Goal: Task Accomplishment & Management: Use online tool/utility

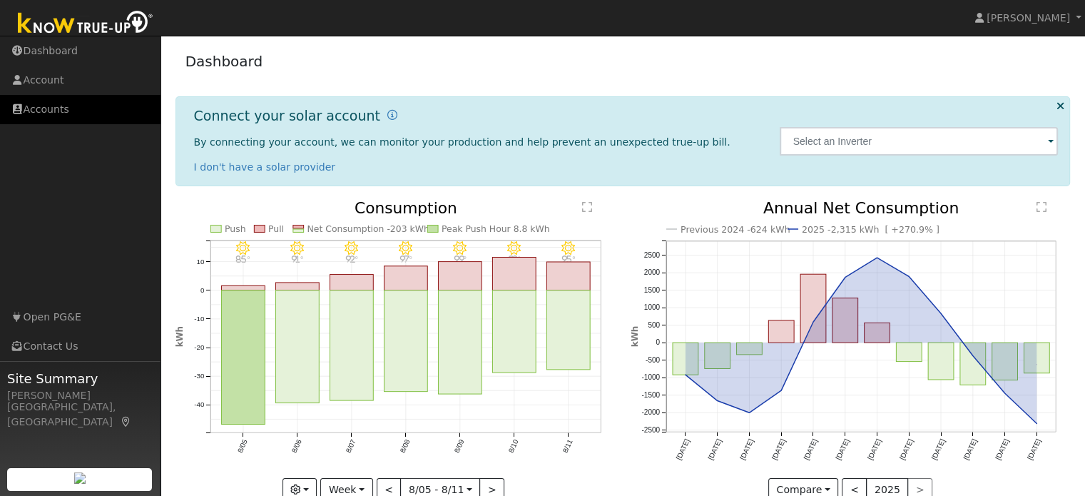
click at [65, 106] on link "Accounts" at bounding box center [80, 109] width 160 height 29
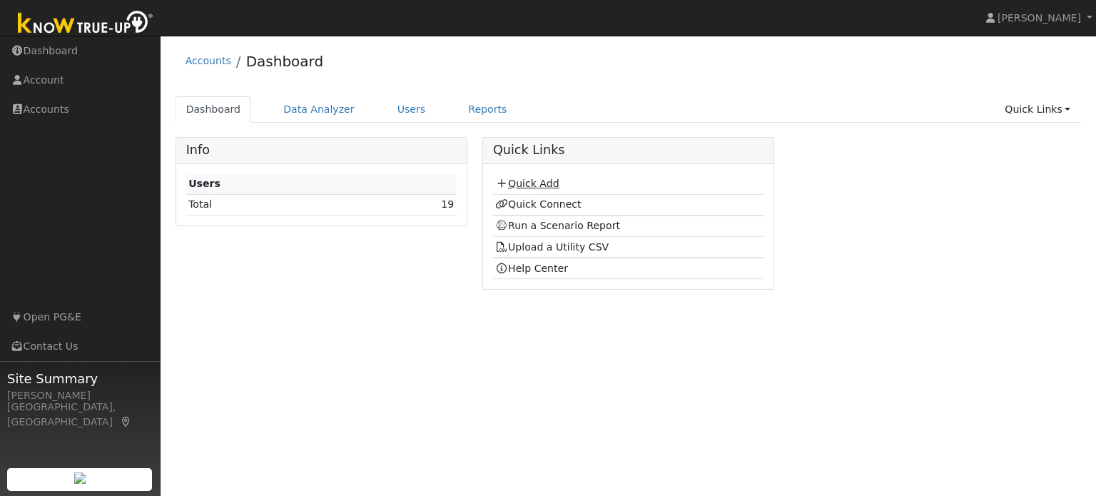
click at [548, 185] on link "Quick Add" at bounding box center [526, 183] width 63 height 11
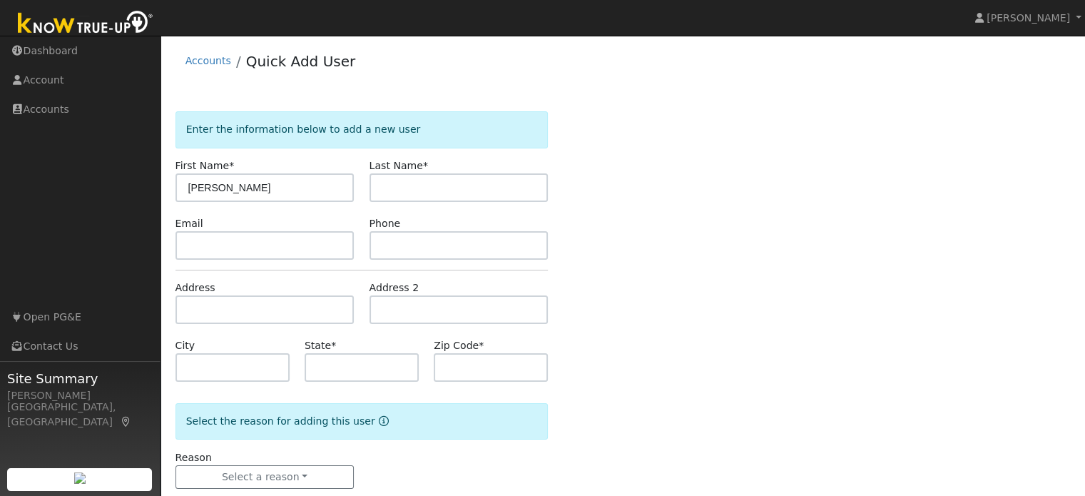
type input "[PERSON_NAME]"
type input "Fraser"
click at [365, 383] on form "Enter the information below to add a new user First Name * Jillian Last Name * …" at bounding box center [361, 314] width 373 height 406
click at [363, 367] on input "text" at bounding box center [362, 367] width 114 height 29
type input "CA"
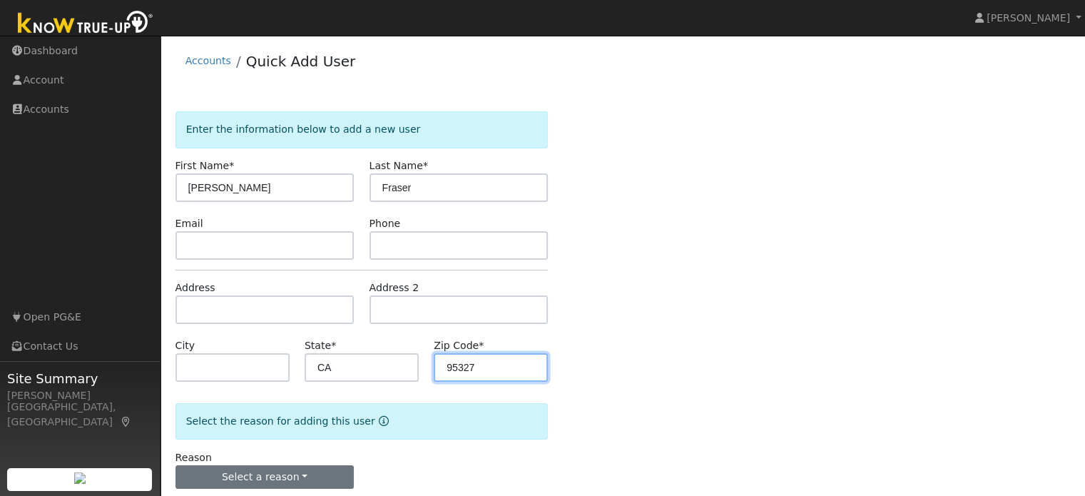
type input "95327"
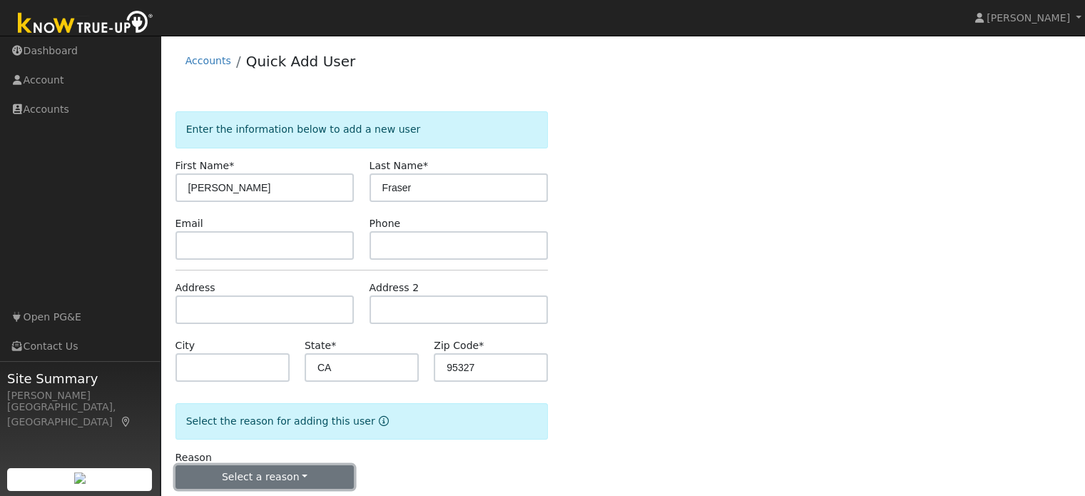
click at [314, 471] on button "Select a reason" at bounding box center [264, 477] width 179 height 24
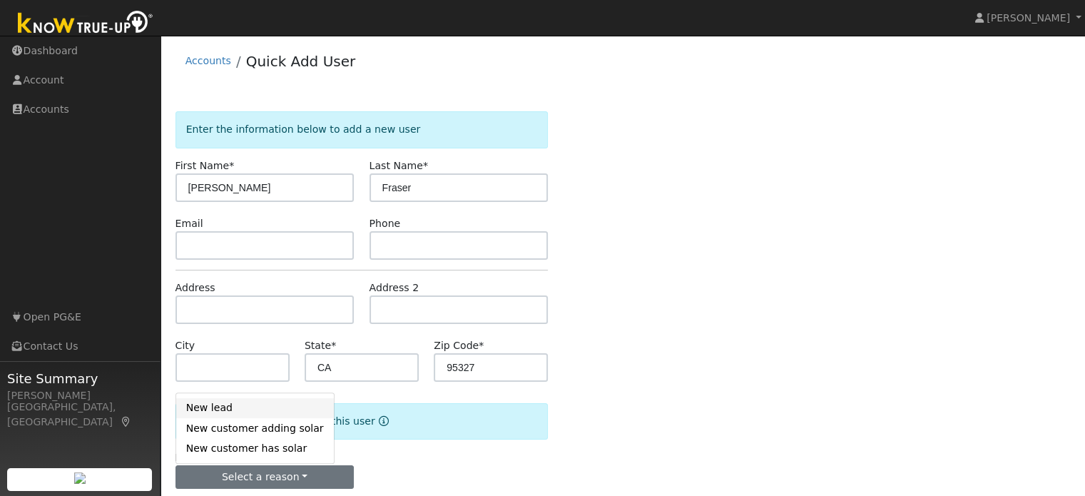
click at [256, 407] on link "New lead" at bounding box center [255, 408] width 158 height 20
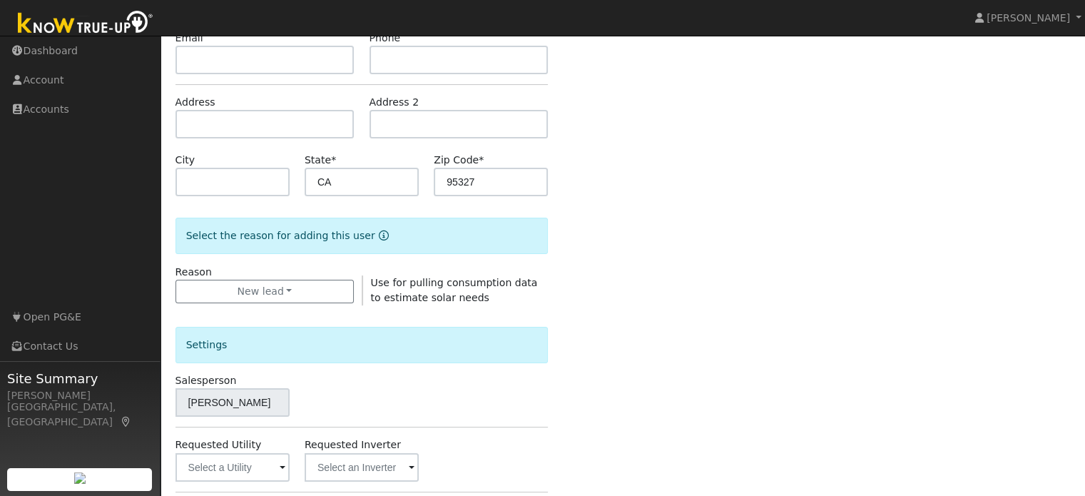
scroll to position [188, 0]
click at [241, 466] on input "text" at bounding box center [232, 465] width 114 height 29
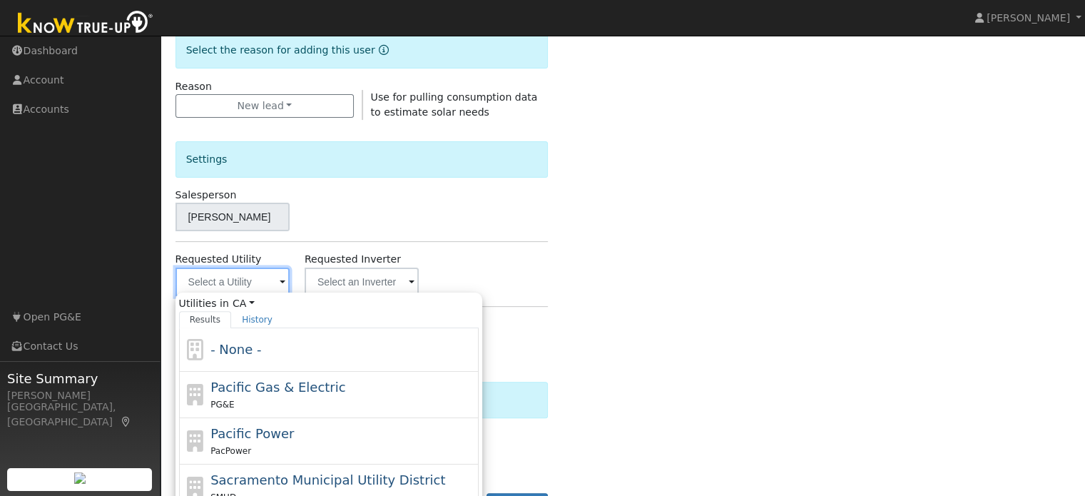
scroll to position [374, 0]
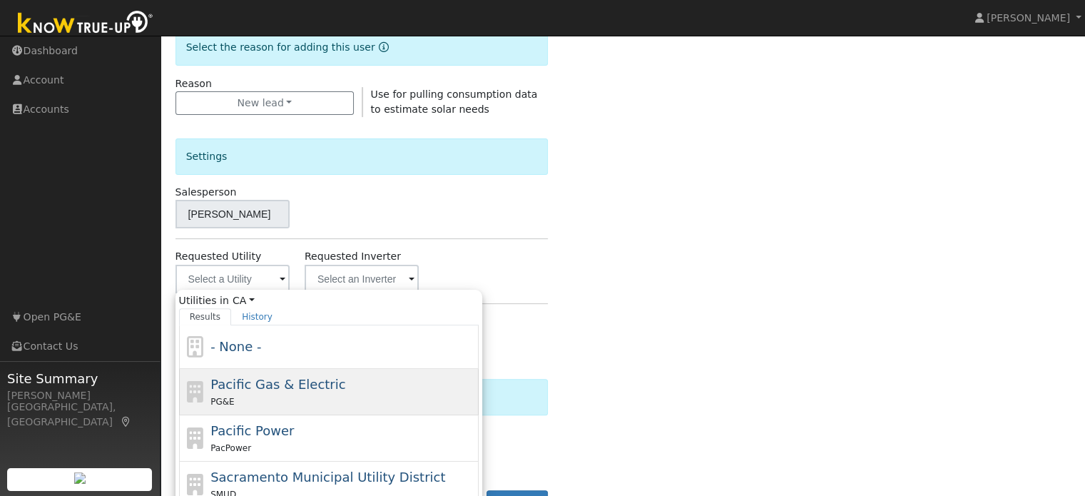
click at [404, 396] on div "PG&E" at bounding box center [342, 401] width 265 height 15
type input "Pacific Gas & Electric"
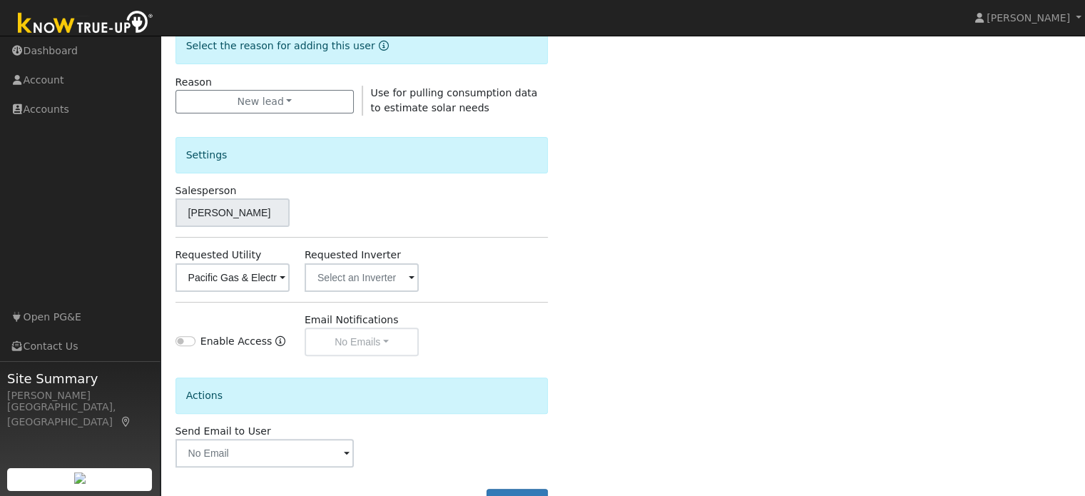
scroll to position [426, 0]
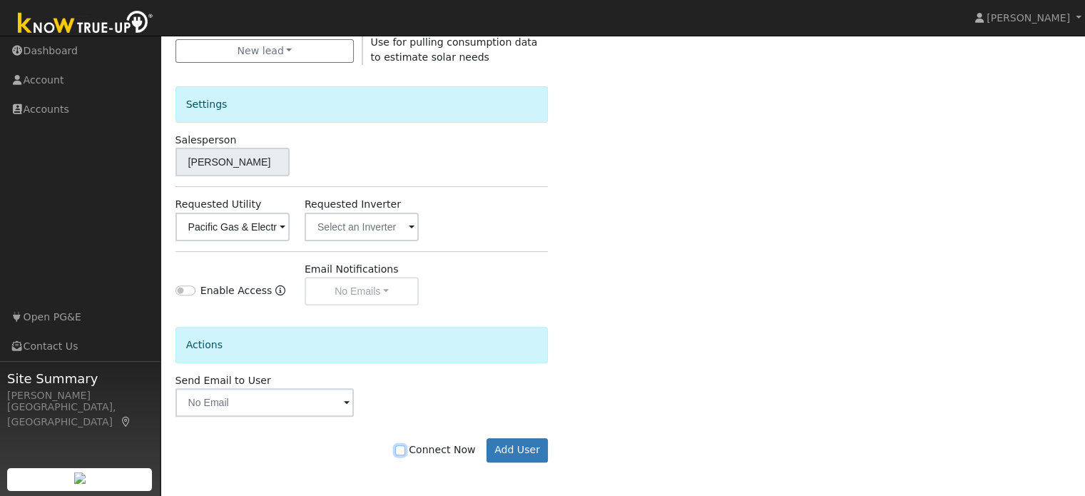
click at [405, 450] on input "Connect Now" at bounding box center [400, 450] width 10 height 10
checkbox input "true"
click at [516, 452] on button "Add User" at bounding box center [517, 450] width 62 height 24
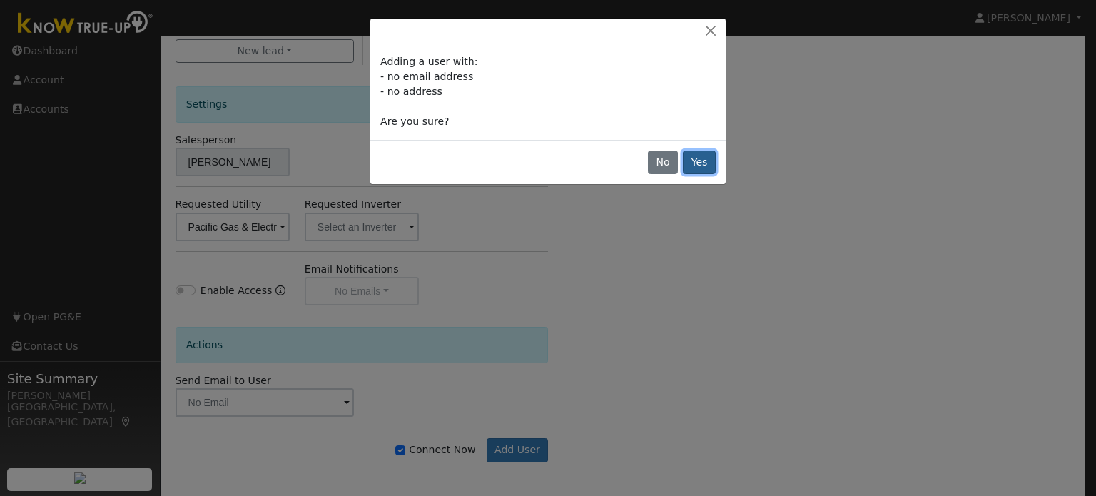
click at [702, 157] on button "Yes" at bounding box center [699, 162] width 33 height 24
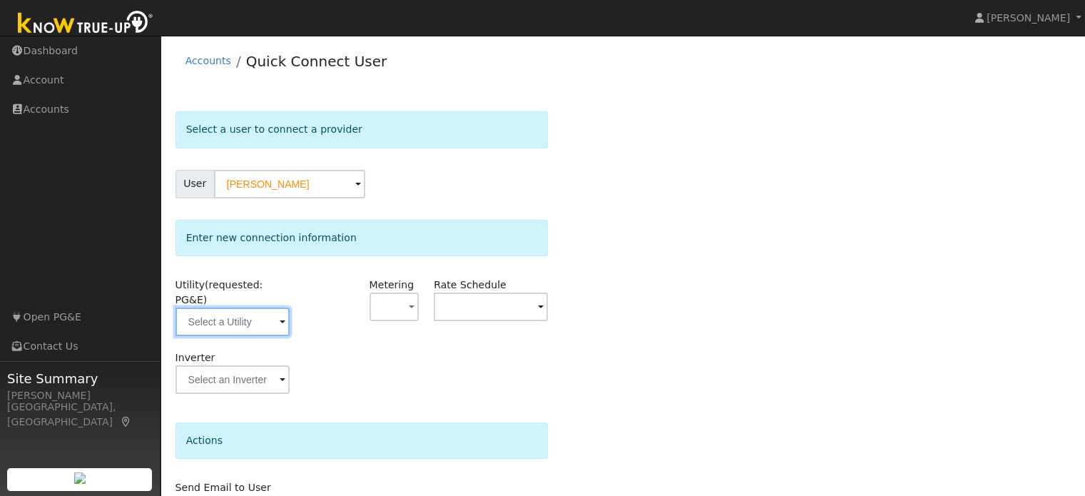
click at [260, 307] on input "text" at bounding box center [232, 321] width 114 height 29
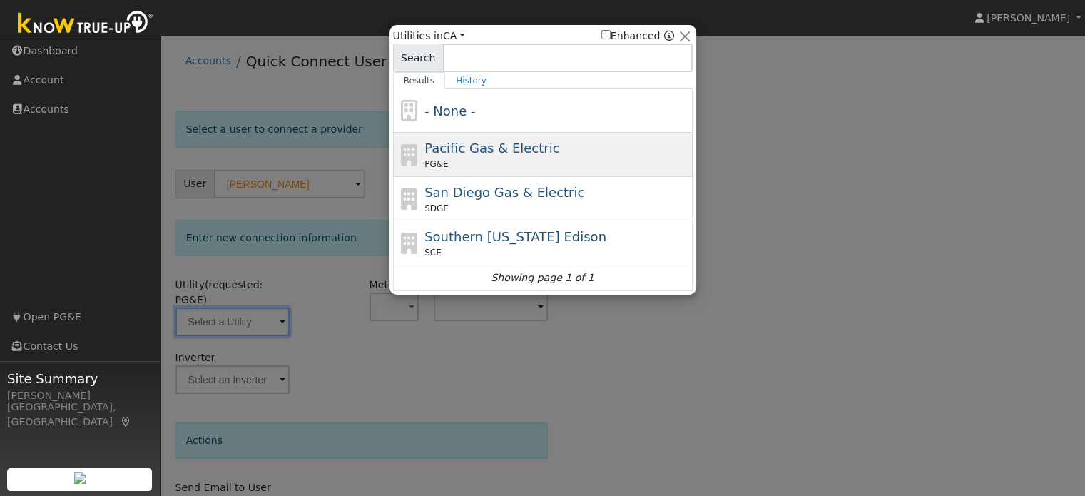
click at [496, 165] on div "PG&E" at bounding box center [556, 164] width 265 height 13
type input "PG&E"
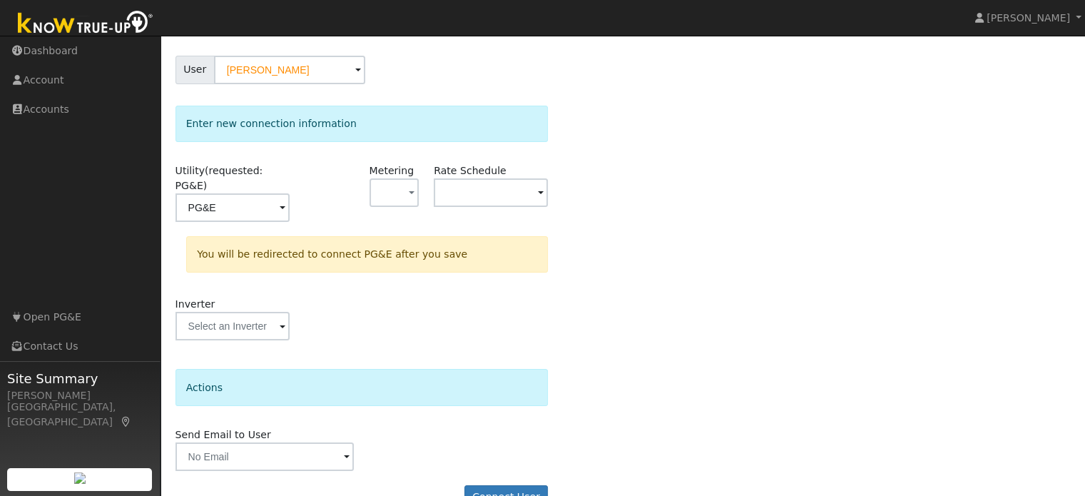
scroll to position [132, 0]
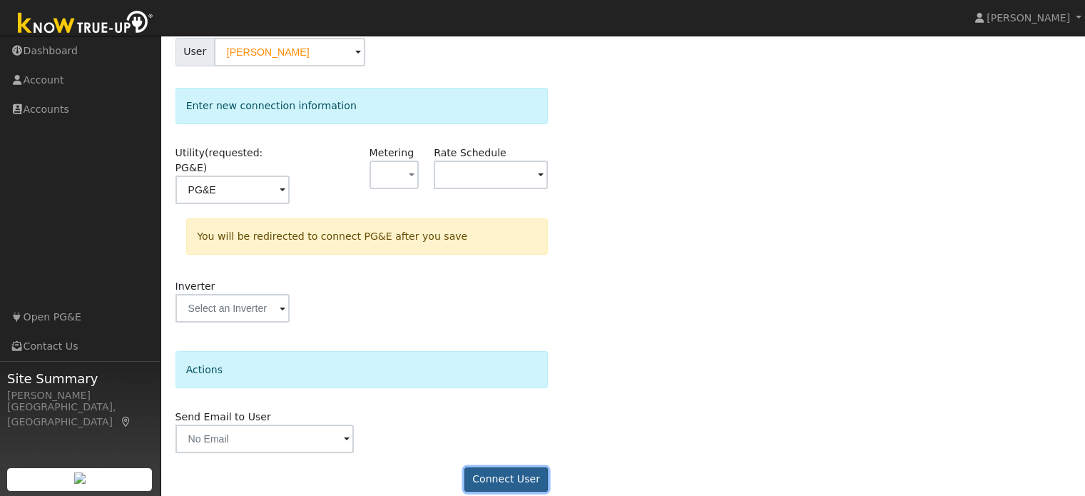
click at [511, 467] on button "Connect User" at bounding box center [506, 479] width 84 height 24
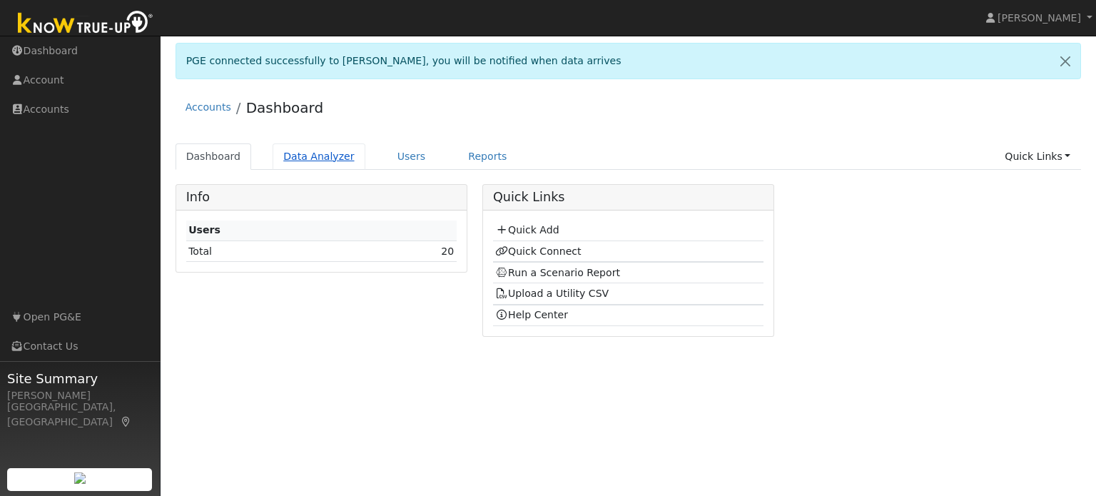
click at [312, 159] on link "Data Analyzer" at bounding box center [318, 156] width 93 height 26
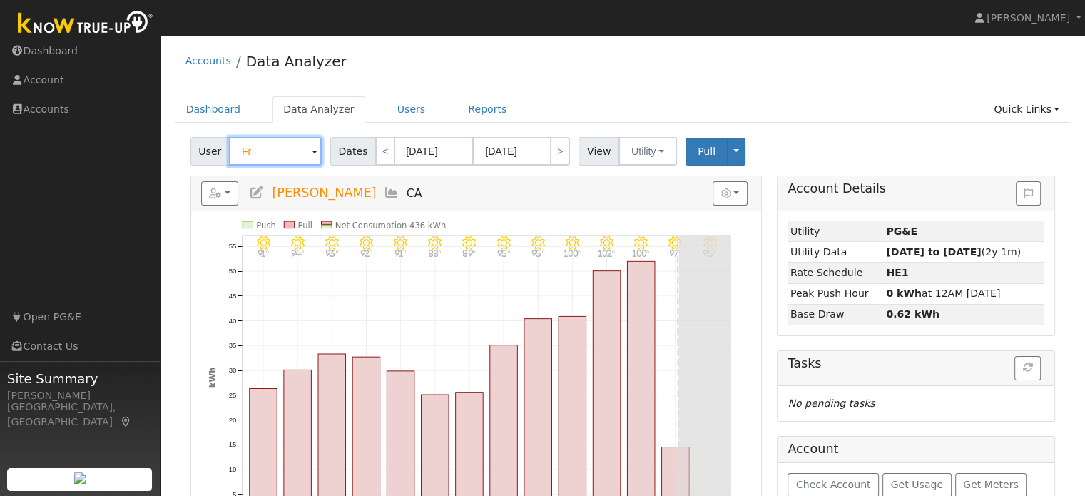
type input "F"
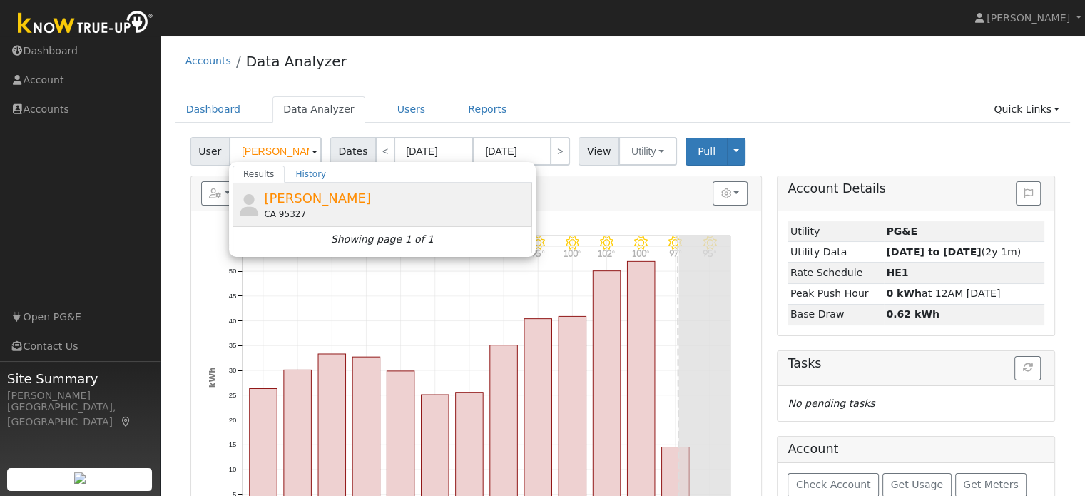
click at [317, 196] on span "[PERSON_NAME]" at bounding box center [317, 197] width 107 height 15
type input "[PERSON_NAME]"
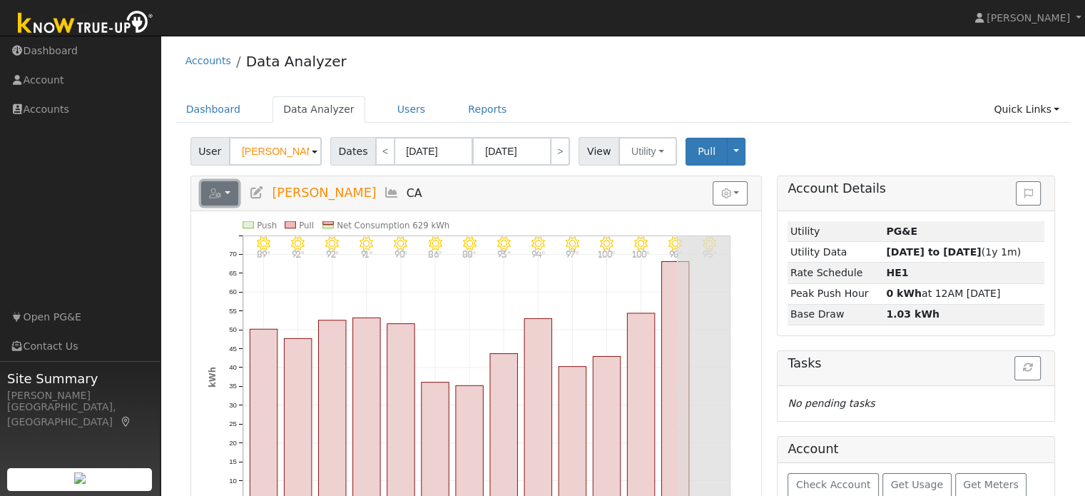
click at [220, 191] on icon "button" at bounding box center [215, 193] width 13 height 10
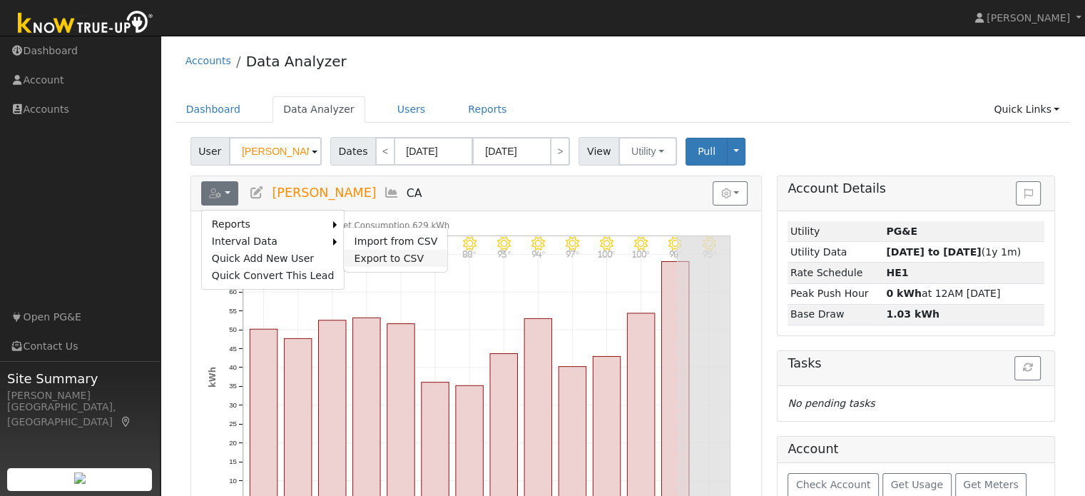
click at [371, 252] on link "Export to CSV" at bounding box center [395, 258] width 103 height 17
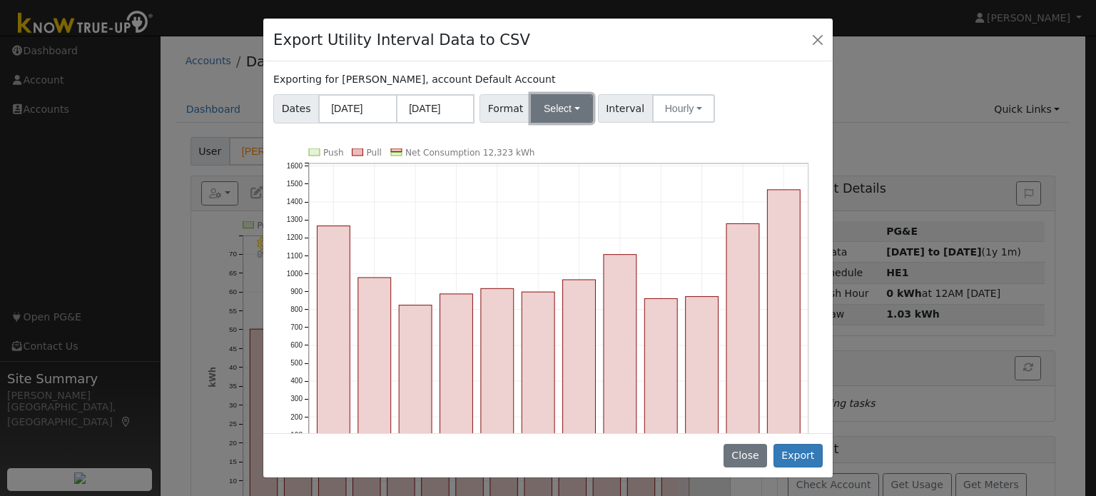
click at [563, 108] on button "Select" at bounding box center [562, 108] width 62 height 29
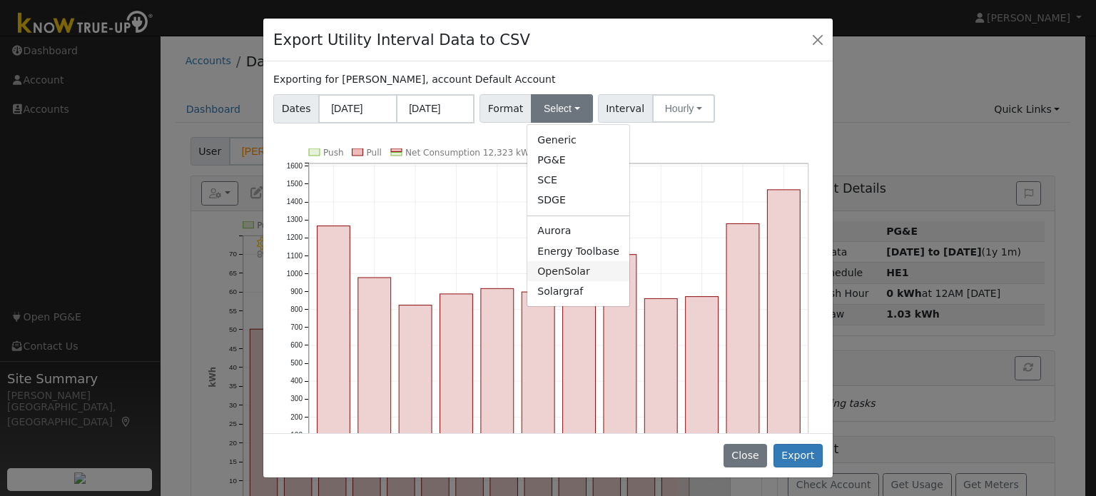
click at [579, 273] on link "OpenSolar" at bounding box center [578, 271] width 102 height 20
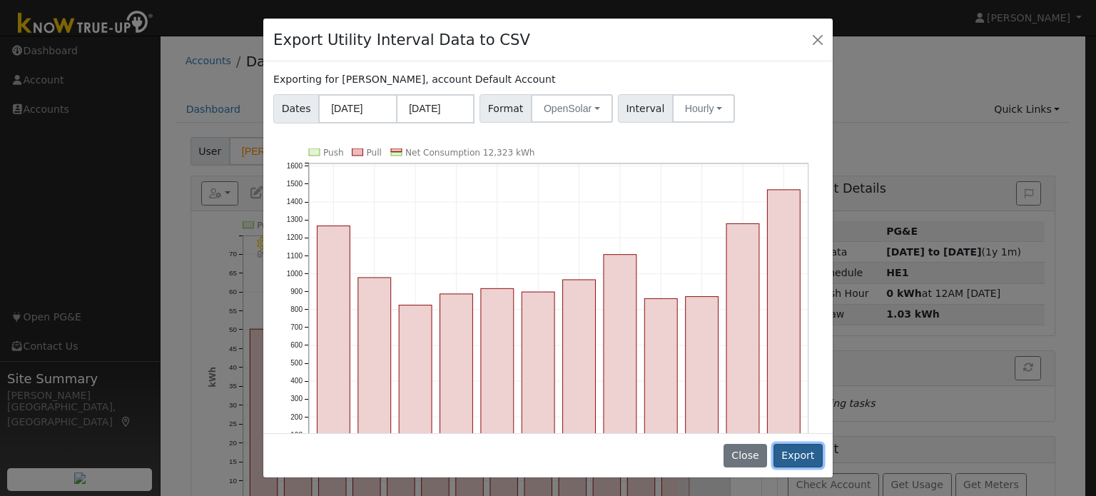
click at [799, 456] on button "Export" at bounding box center [797, 456] width 49 height 24
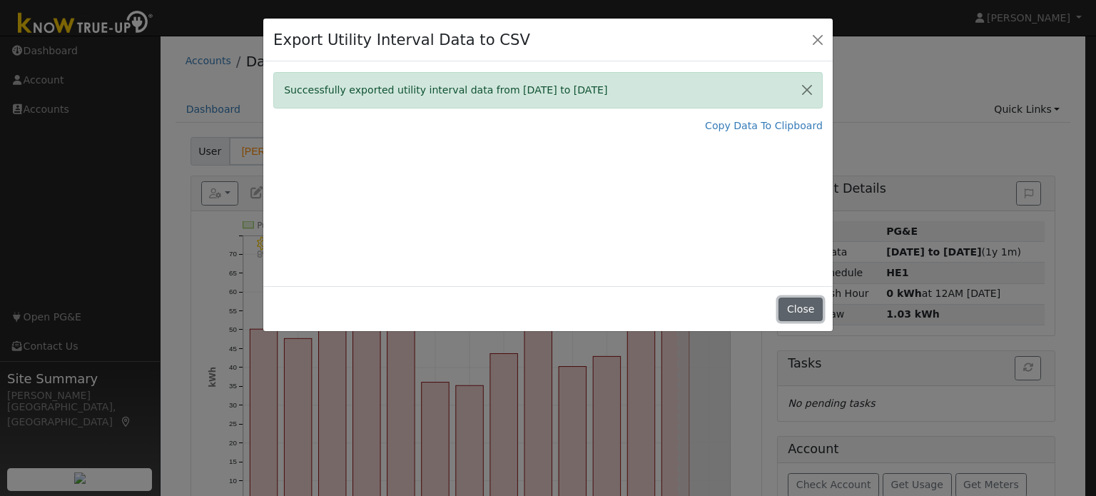
click at [800, 315] on button "Close" at bounding box center [800, 309] width 44 height 24
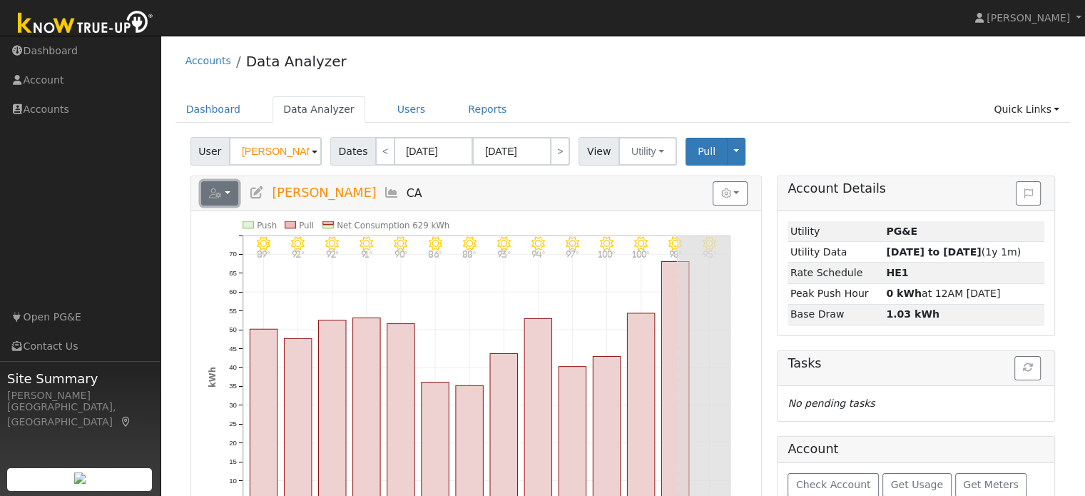
click at [228, 201] on button "button" at bounding box center [220, 193] width 38 height 24
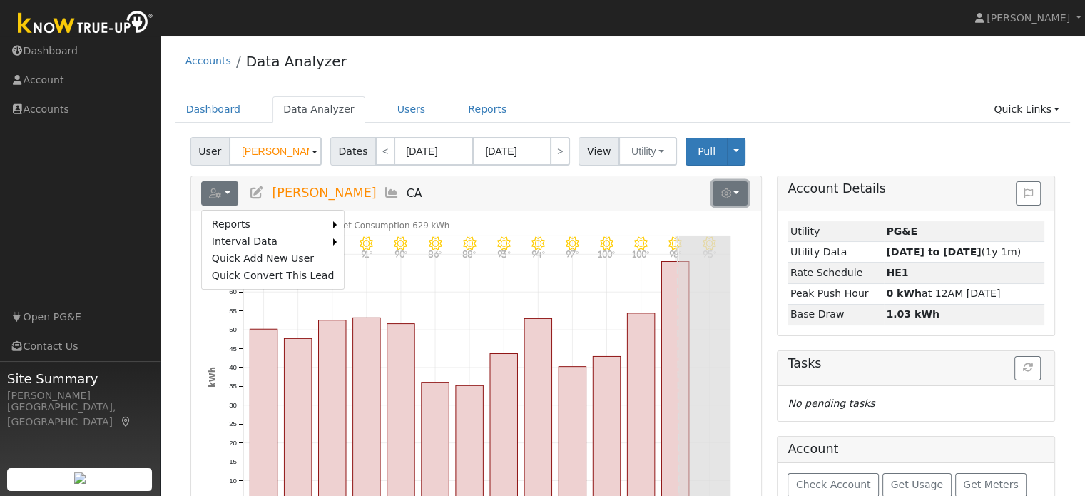
click at [733, 192] on button "button" at bounding box center [730, 193] width 35 height 24
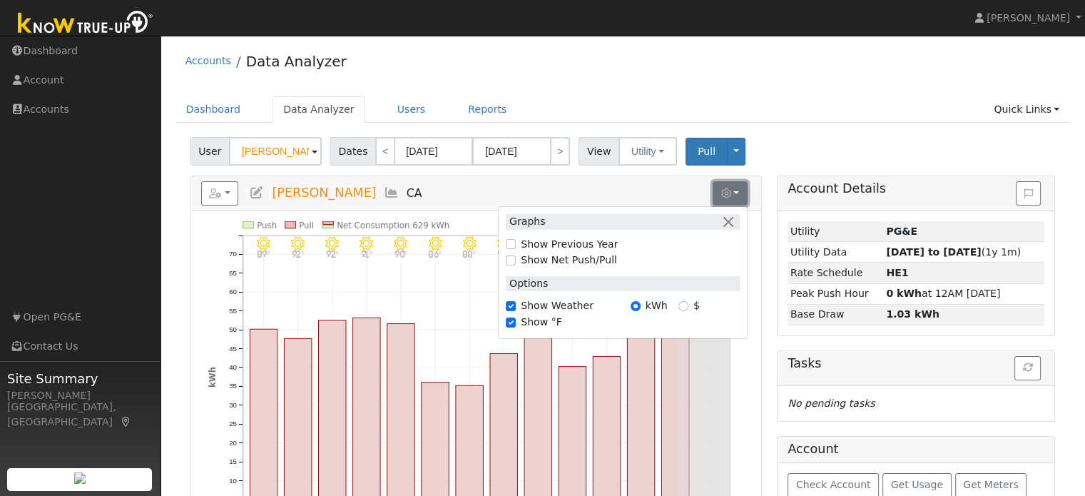
click at [733, 192] on button "button" at bounding box center [730, 193] width 35 height 24
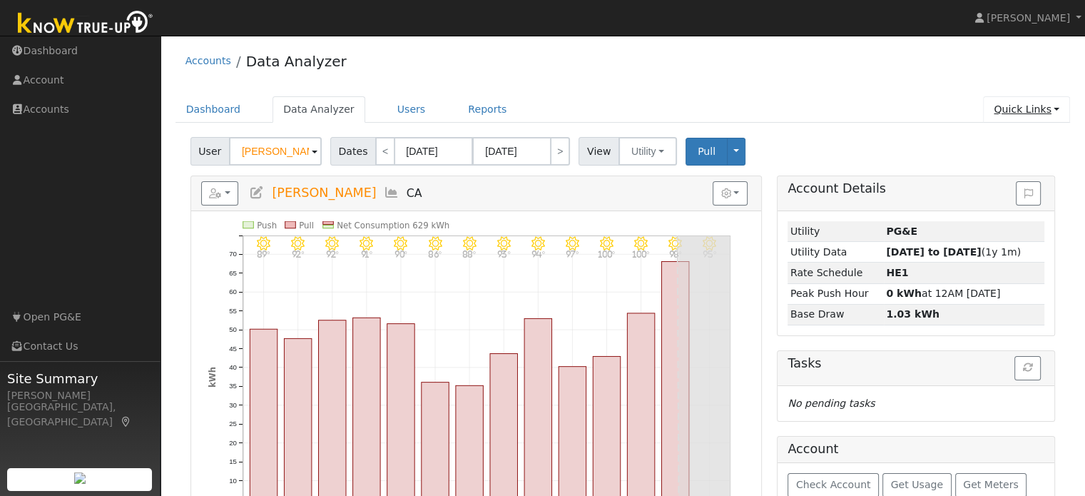
click at [1031, 108] on link "Quick Links" at bounding box center [1026, 109] width 87 height 26
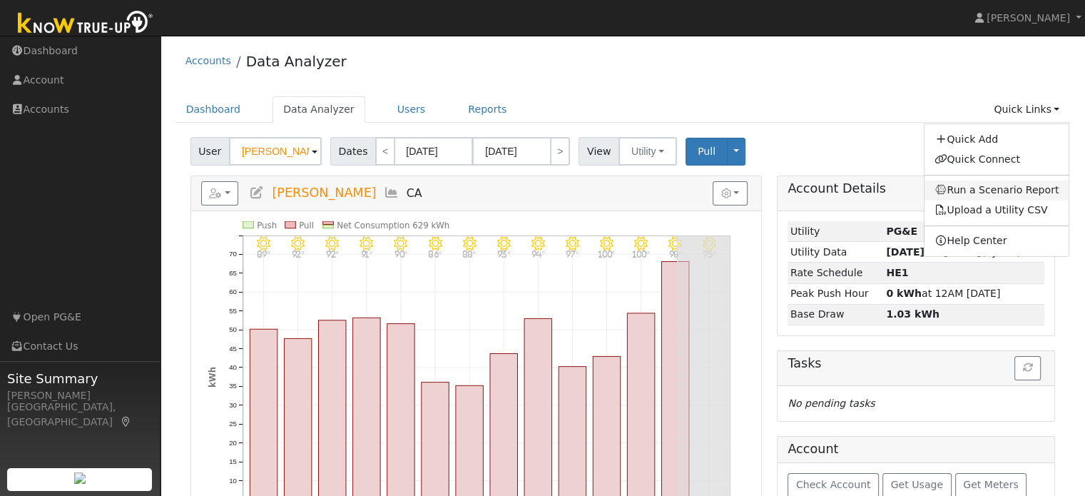
click at [1011, 185] on link "Run a Scenario Report" at bounding box center [996, 190] width 145 height 20
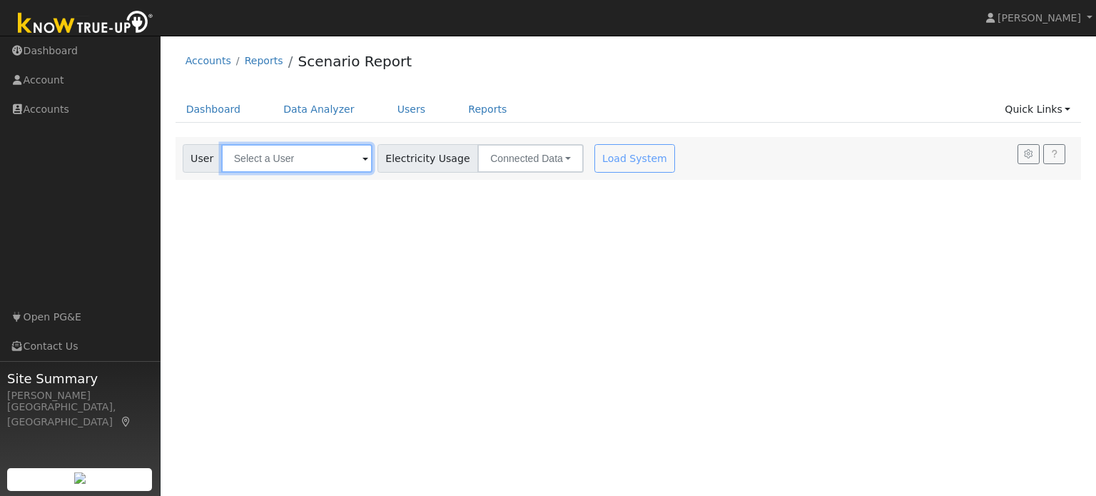
click at [295, 163] on input "text" at bounding box center [296, 158] width 151 height 29
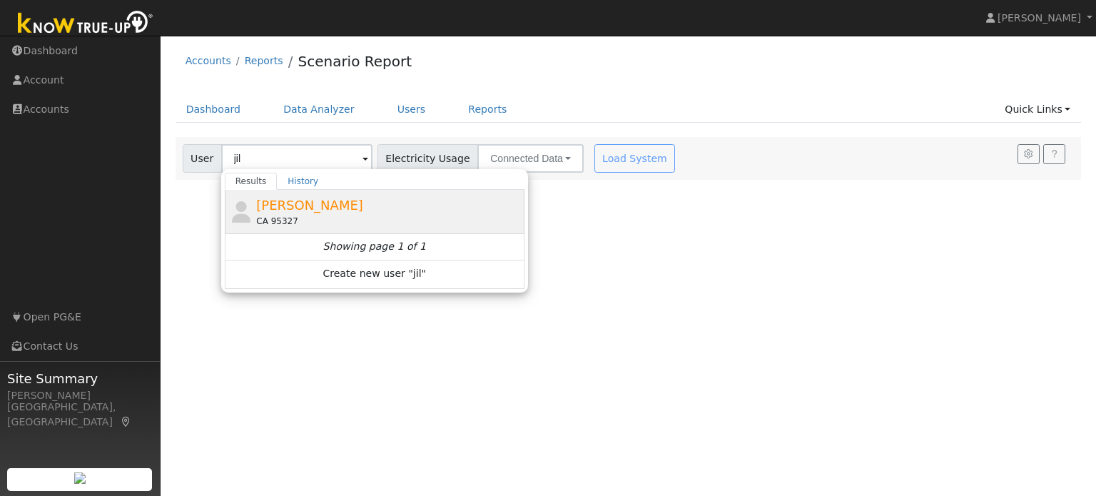
click at [302, 208] on span "[PERSON_NAME]" at bounding box center [309, 205] width 107 height 15
type input "[PERSON_NAME]"
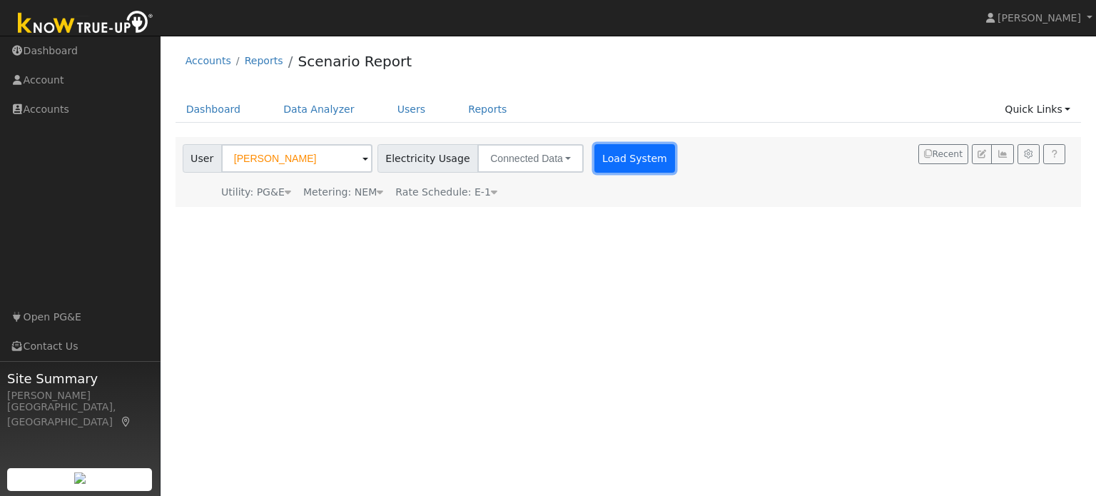
click at [615, 153] on button "Load System" at bounding box center [634, 158] width 81 height 29
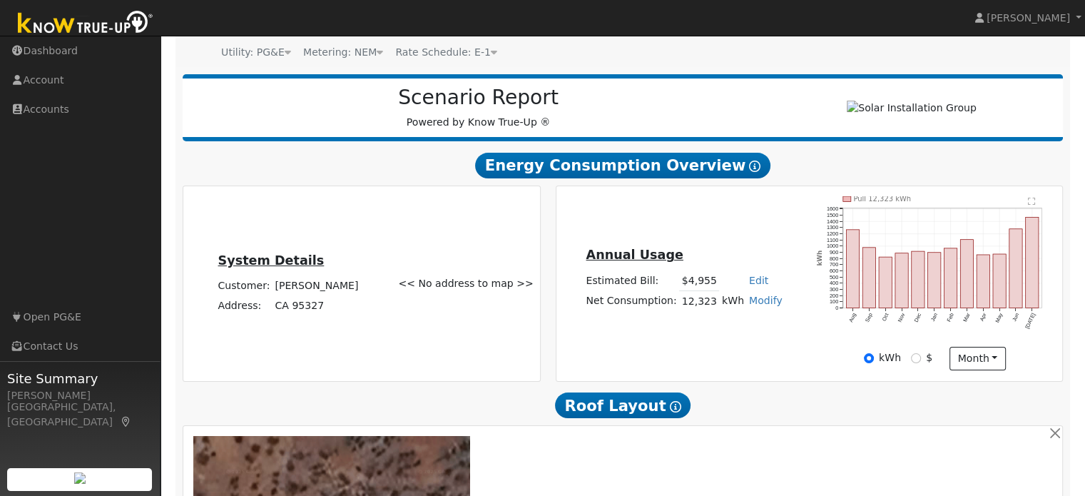
scroll to position [147, 0]
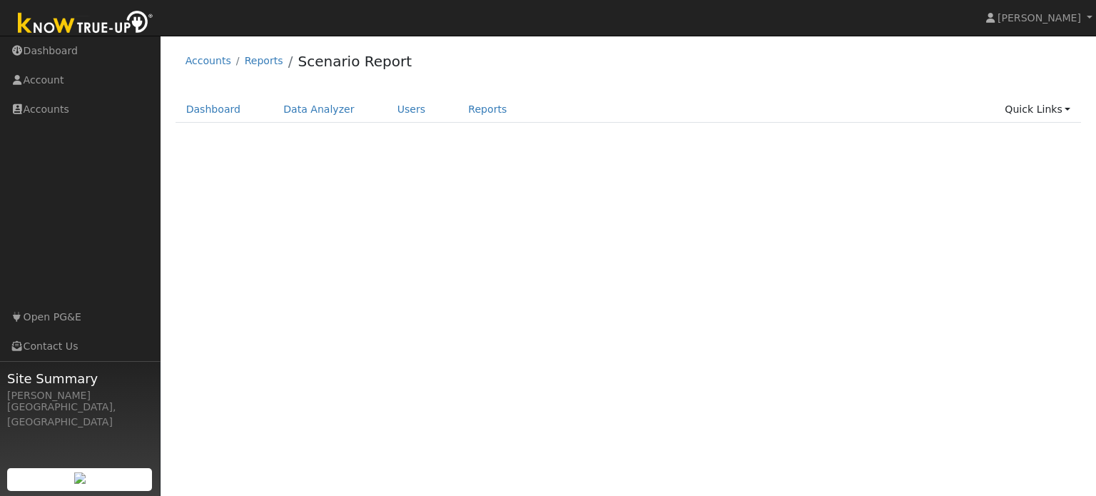
click at [1090, 233] on div "Terms Of Service Close Accounts Reports Scenario Report Dashboard Data Analyzer…" at bounding box center [627, 266] width 935 height 460
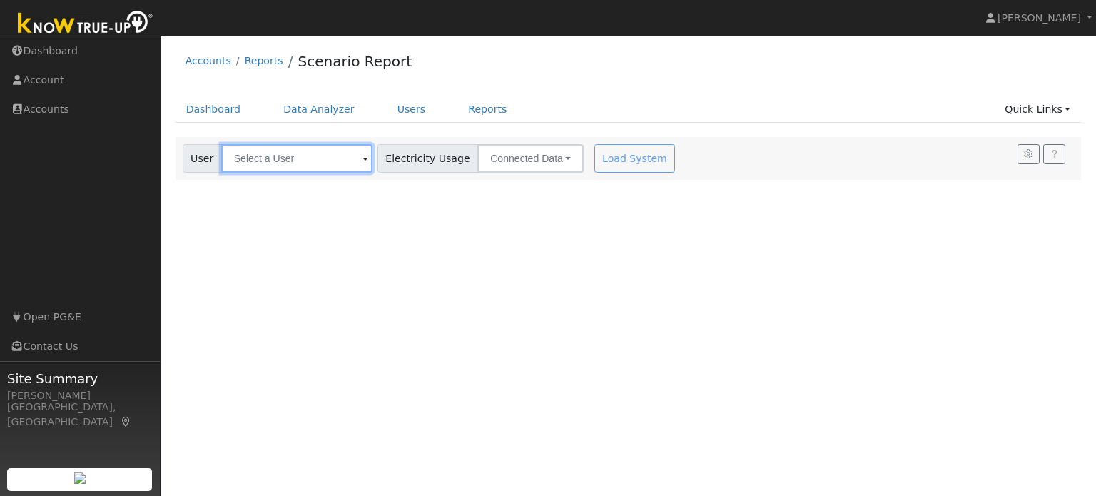
click at [324, 155] on input "text" at bounding box center [296, 158] width 151 height 29
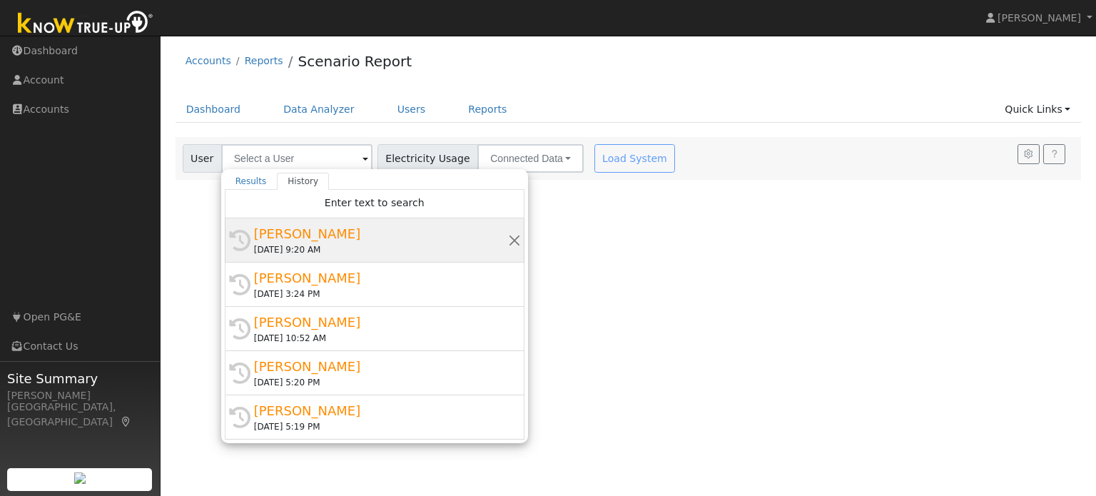
click at [315, 254] on div "[DATE] 9:20 AM" at bounding box center [381, 249] width 254 height 13
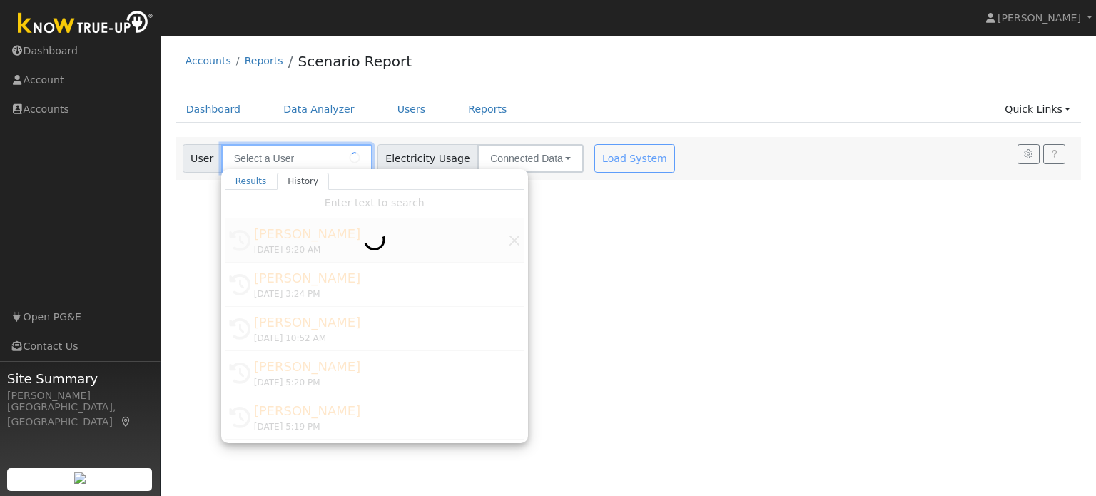
type input "[PERSON_NAME]"
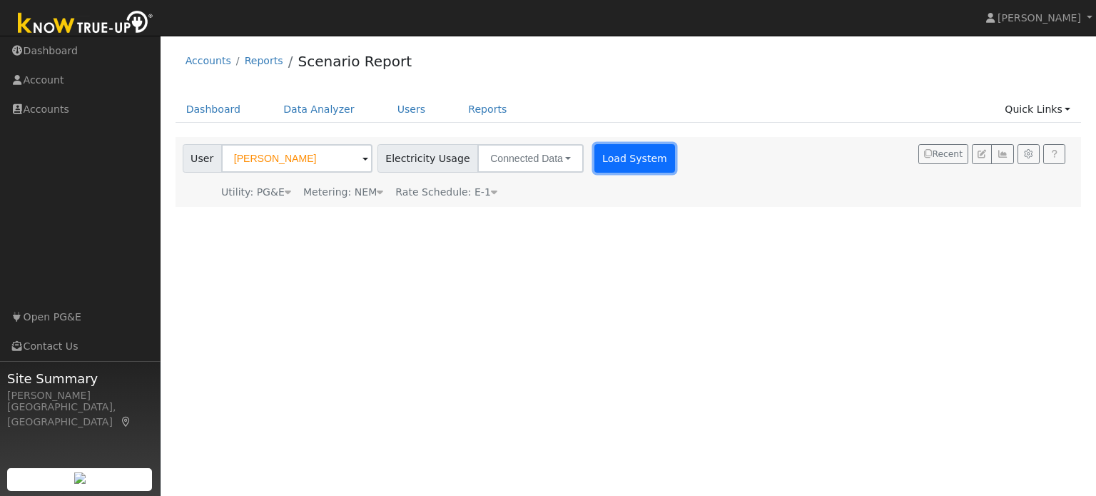
click at [617, 163] on button "Load System" at bounding box center [634, 158] width 81 height 29
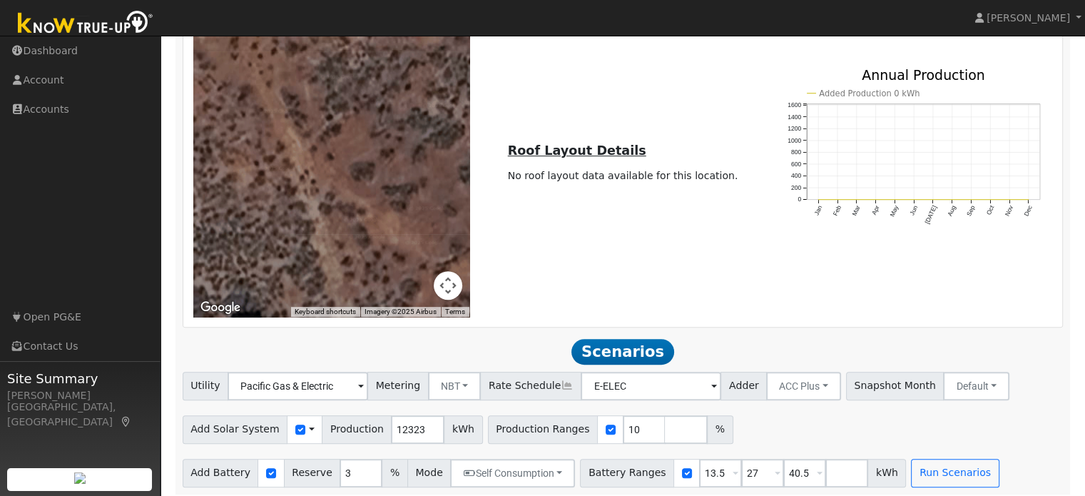
scroll to position [592, 0]
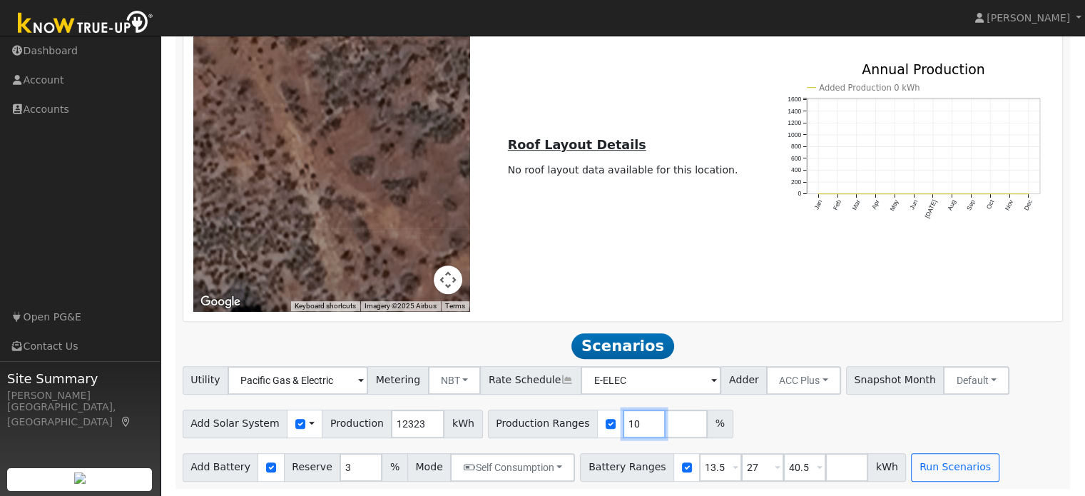
click at [623, 424] on input "10" at bounding box center [644, 423] width 43 height 29
type input "140"
type input "150"
type input "160"
click at [699, 476] on input "13.5" at bounding box center [720, 467] width 43 height 29
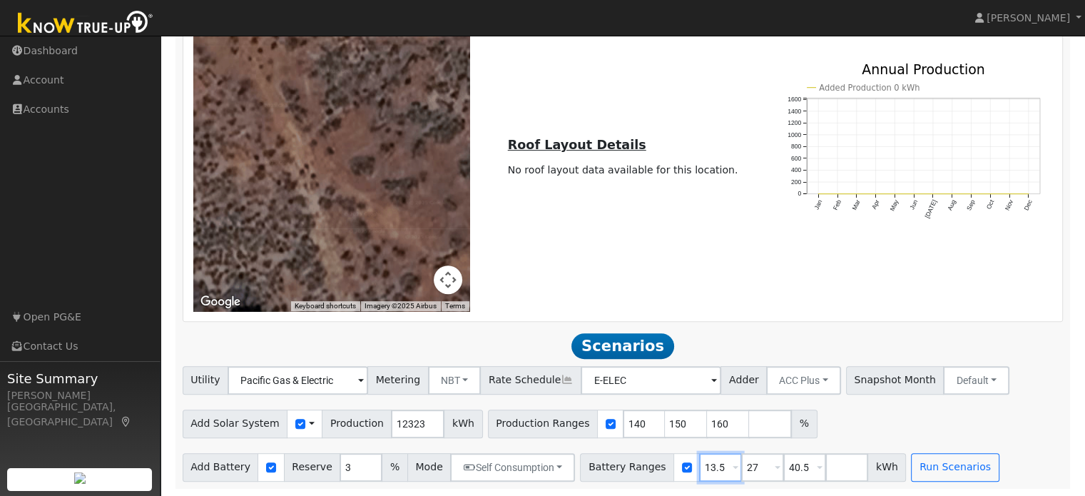
click at [699, 476] on input "13.5" at bounding box center [720, 467] width 43 height 29
type input "10"
type input "20"
type input "30"
click at [912, 476] on button "Run Scenarios" at bounding box center [955, 467] width 88 height 29
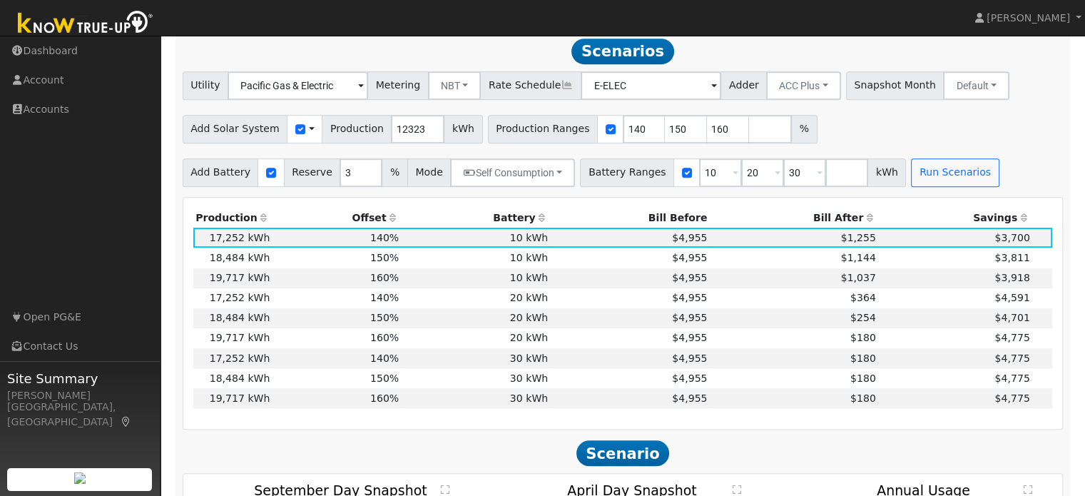
scroll to position [881, 0]
click at [822, 225] on th "Bill After" at bounding box center [794, 217] width 168 height 20
